Goal: Find specific page/section: Find specific page/section

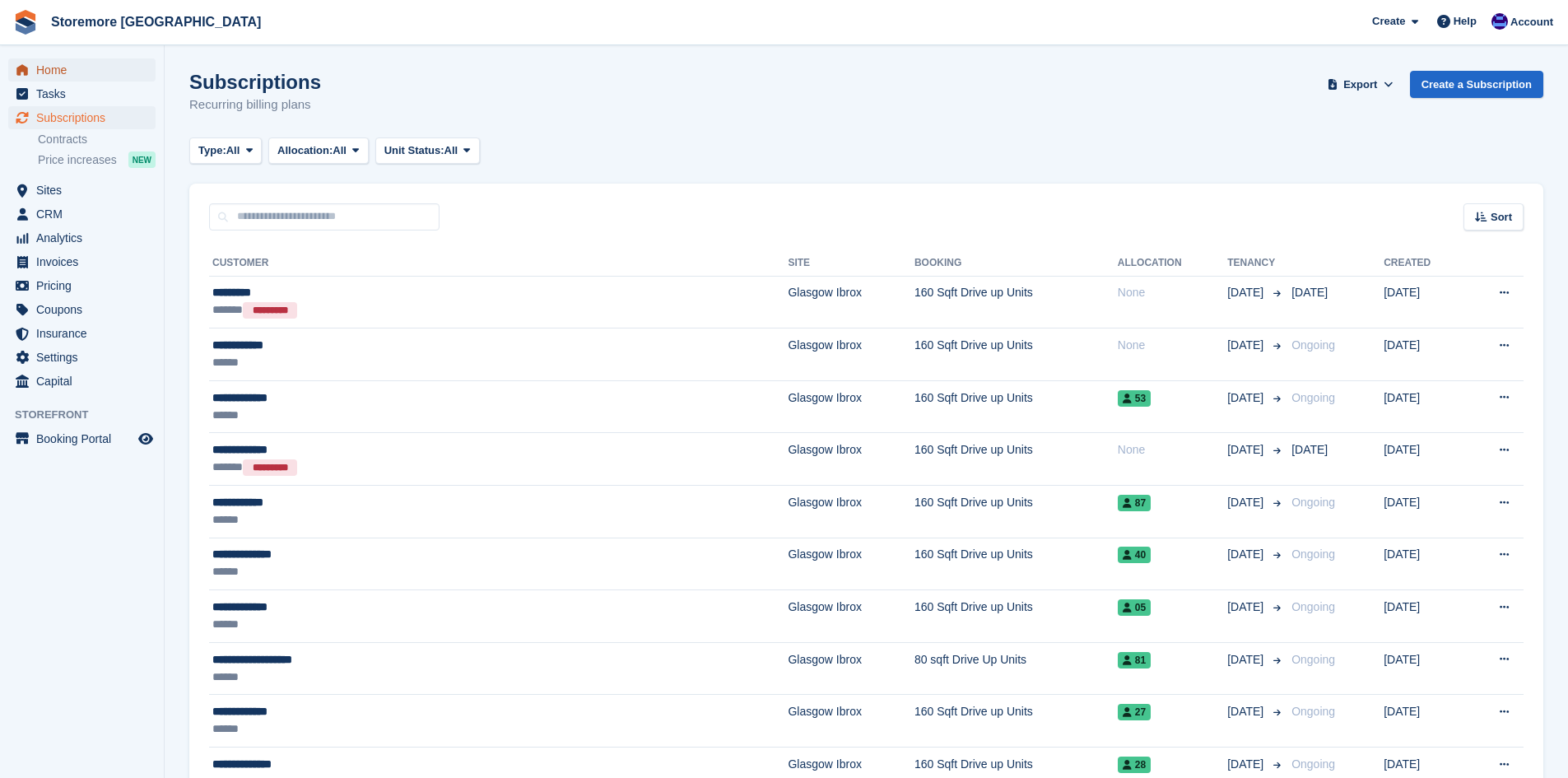
click at [77, 64] on span "Home" at bounding box center [86, 69] width 99 height 23
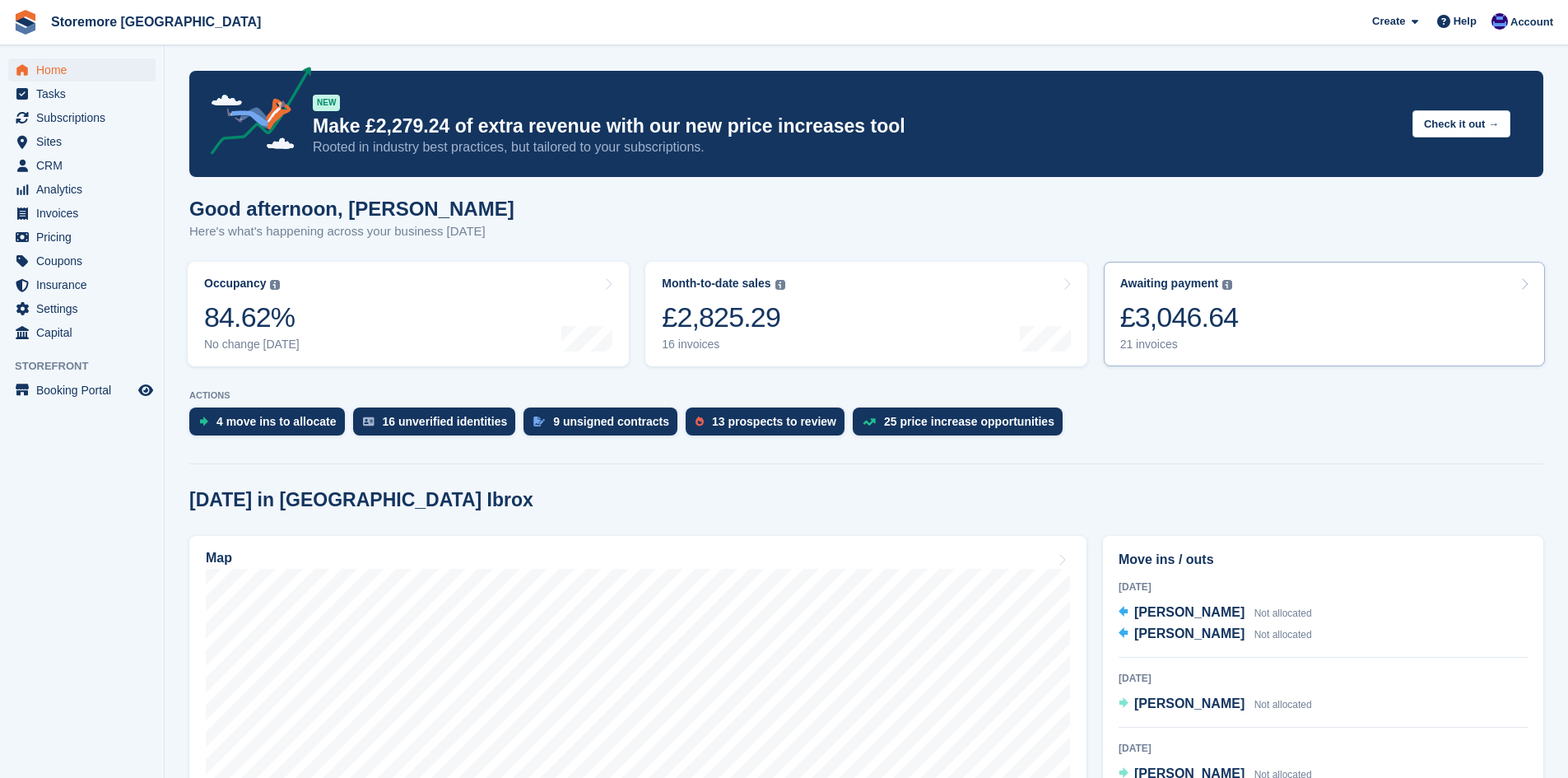
click at [1331, 336] on link "Awaiting payment The total outstanding balance on all open invoices. £3,046.64 …" at bounding box center [1323, 313] width 441 height 104
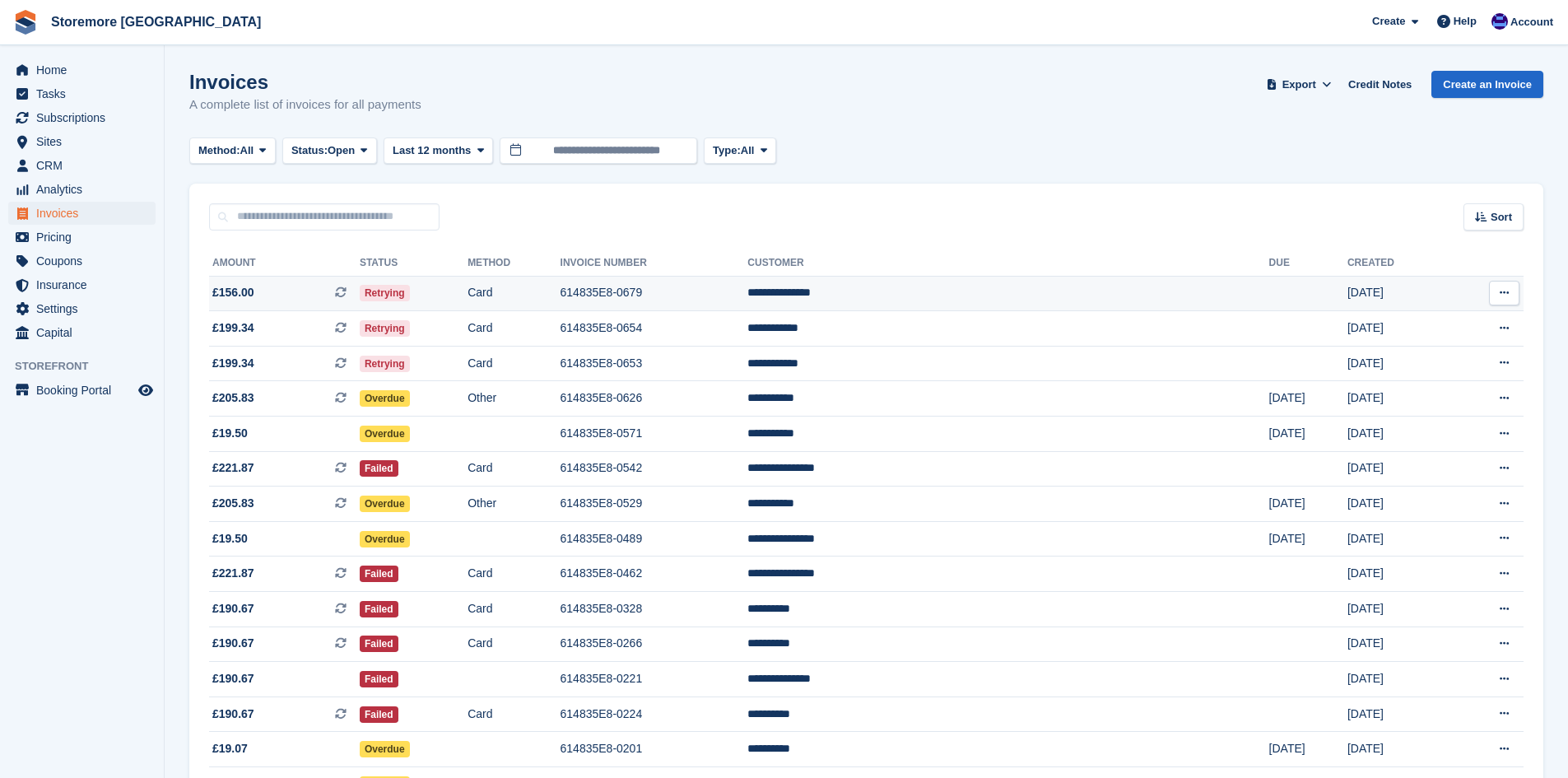
click at [560, 293] on td "Card" at bounding box center [513, 293] width 92 height 36
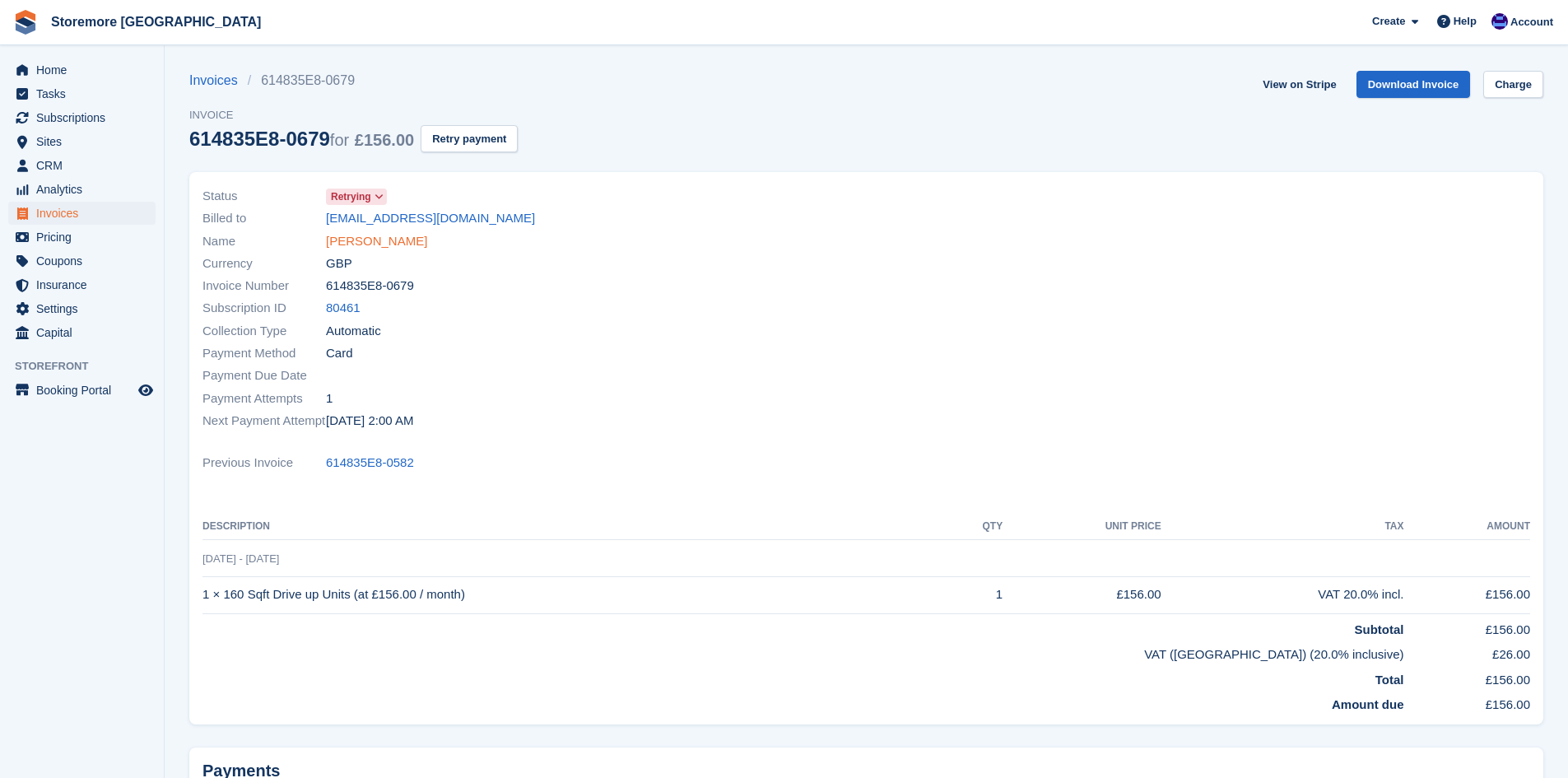
click at [386, 238] on link "Claire Mcnamara" at bounding box center [377, 241] width 101 height 19
